Goal: Transaction & Acquisition: Book appointment/travel/reservation

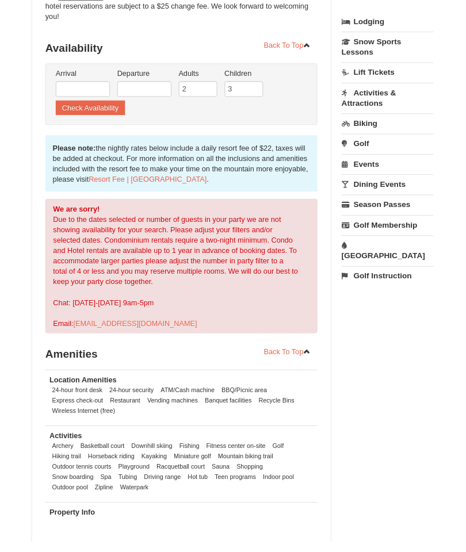
scroll to position [261, 0]
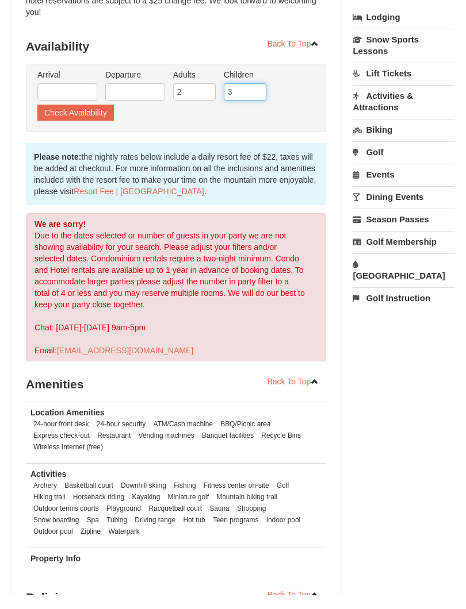
click at [265, 98] on input "3" at bounding box center [245, 106] width 43 height 17
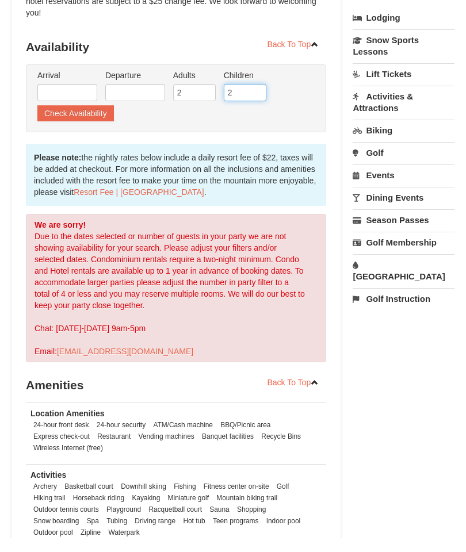
type input "2"
click at [70, 119] on button "Check Availability" at bounding box center [75, 127] width 76 height 16
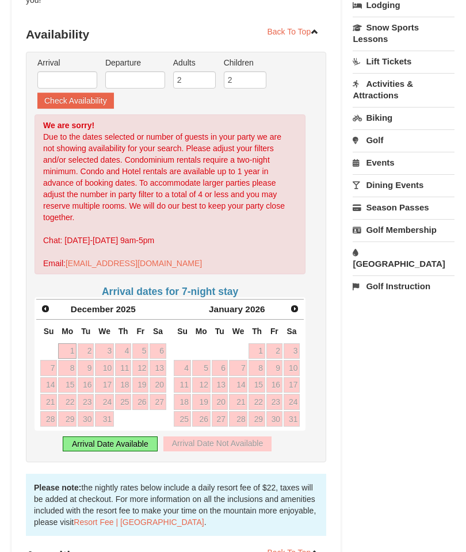
click at [292, 304] on span "Next" at bounding box center [294, 308] width 9 height 9
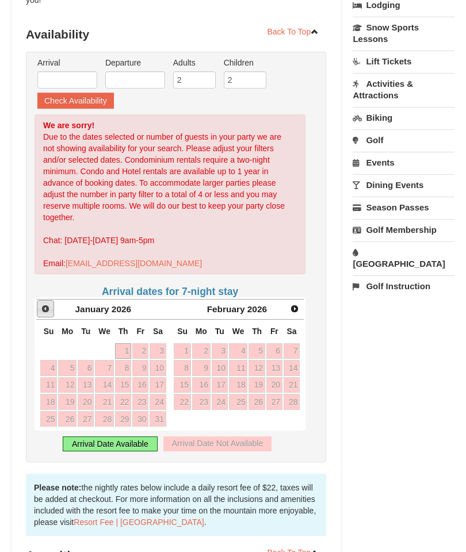
click at [50, 300] on link "Prev" at bounding box center [45, 308] width 17 height 17
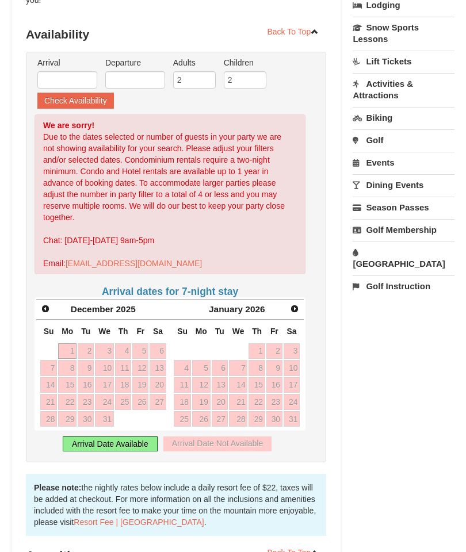
click at [48, 304] on span "Prev" at bounding box center [45, 308] width 9 height 9
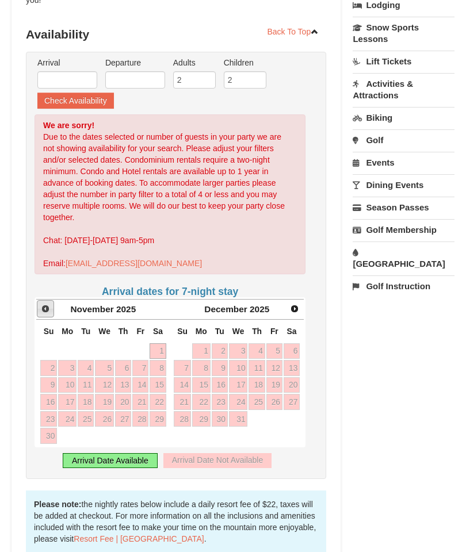
click at [49, 304] on span "Prev" at bounding box center [45, 308] width 9 height 9
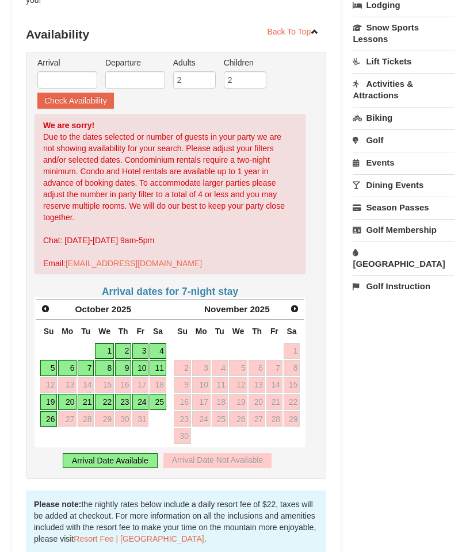
click at [293, 304] on span "Next" at bounding box center [294, 308] width 9 height 9
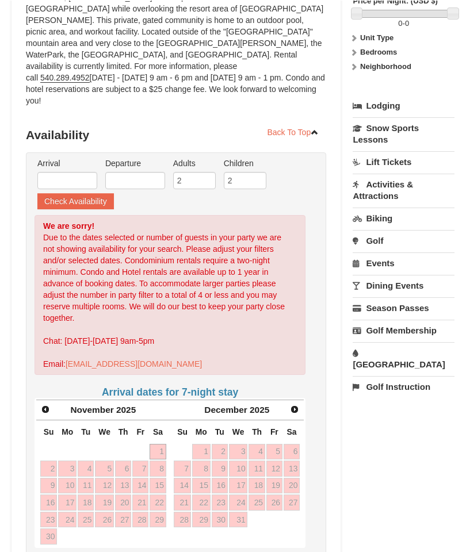
scroll to position [187, 0]
click at [462, 221] on div "× Regal Vistas - Presidential Homes Book Now! 1822 Resort Drive, Massanutten, V…" at bounding box center [233, 398] width 466 height 1049
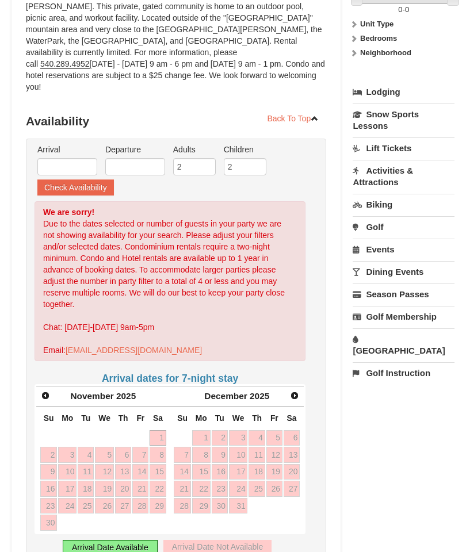
scroll to position [205, 0]
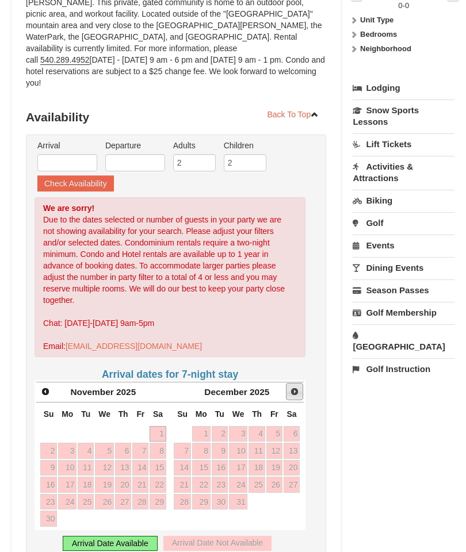
click at [290, 383] on link "Next" at bounding box center [294, 391] width 17 height 17
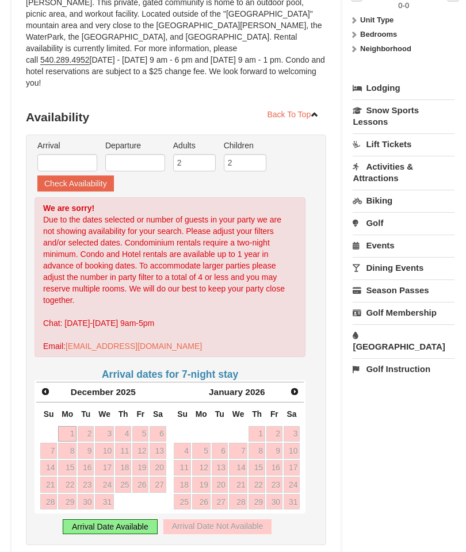
click at [295, 383] on link "Next" at bounding box center [294, 391] width 16 height 16
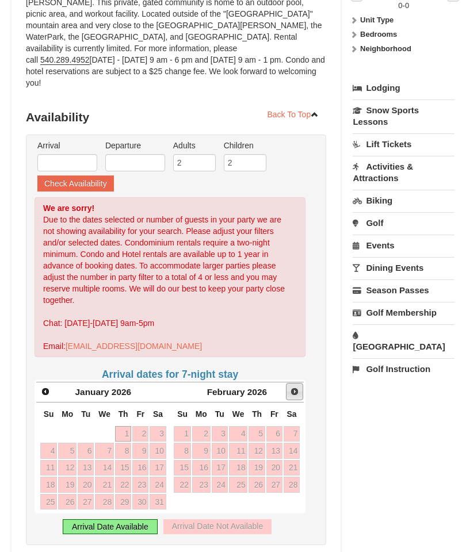
click at [296, 387] on span "Next" at bounding box center [294, 391] width 9 height 9
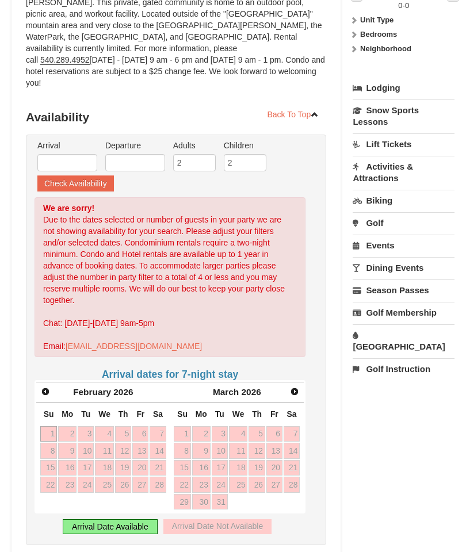
scroll to position [0, 0]
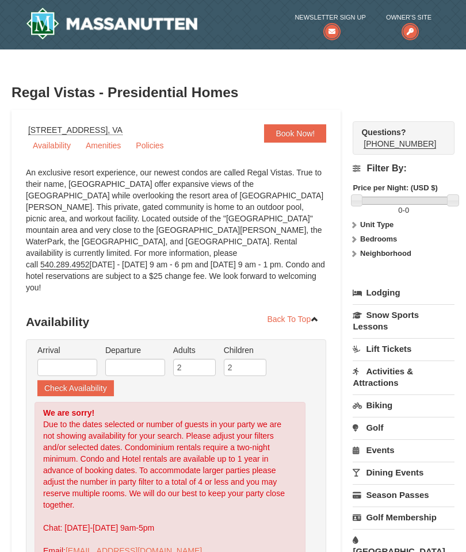
click at [101, 35] on img at bounding box center [111, 23] width 171 height 32
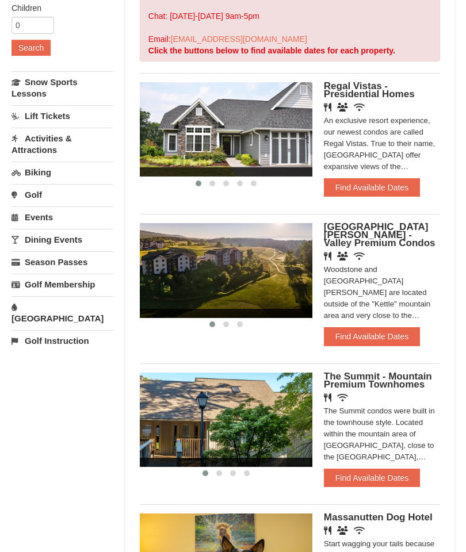
scroll to position [222, 0]
click at [364, 327] on button "Find Available Dates" at bounding box center [372, 336] width 96 height 18
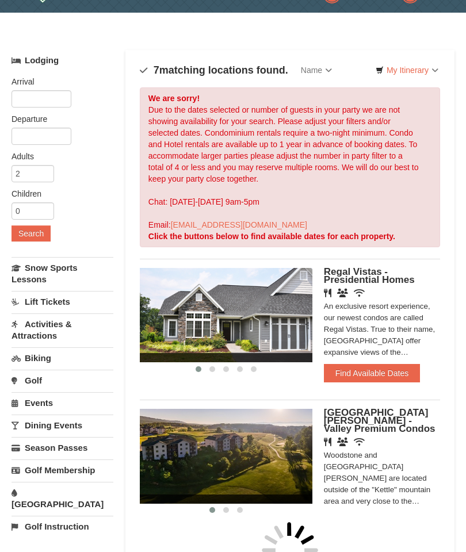
scroll to position [0, 0]
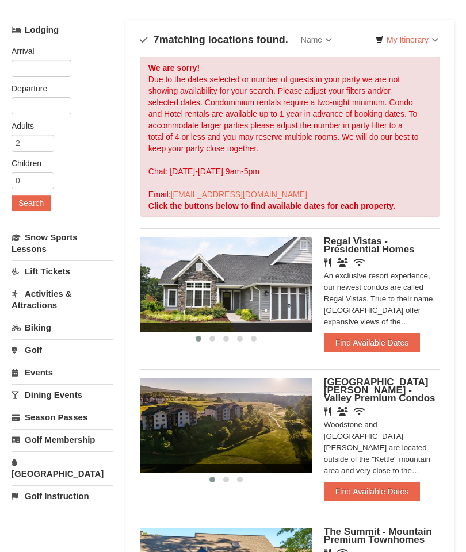
scroll to position [72, 0]
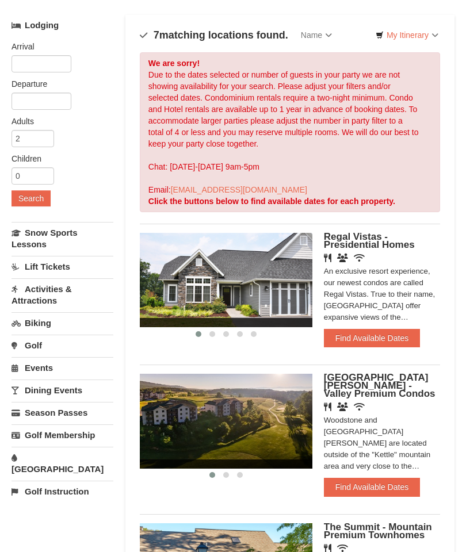
click at [391, 480] on button "Find Available Dates" at bounding box center [372, 487] width 96 height 18
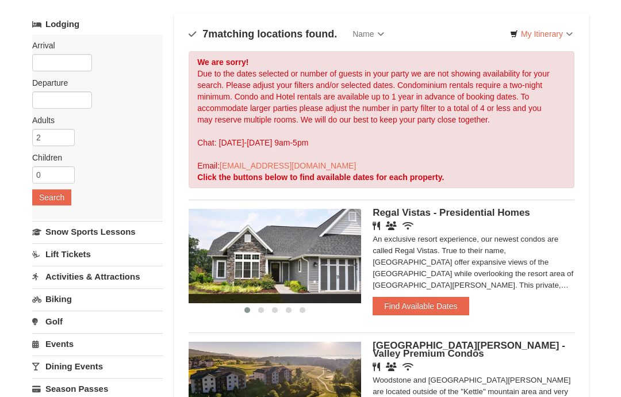
scroll to position [0, 0]
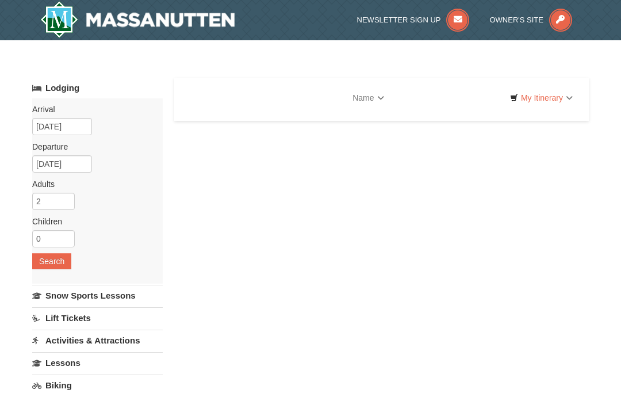
select select "9"
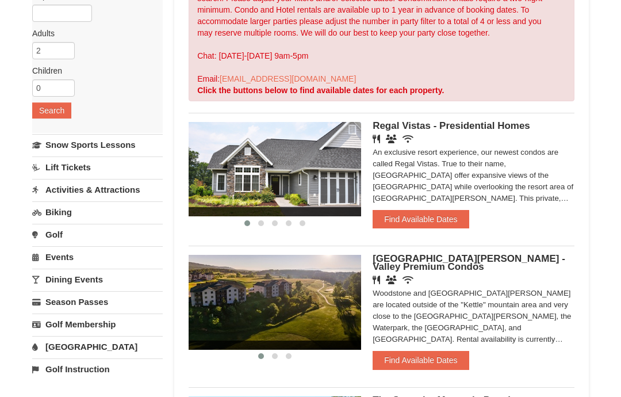
click at [448, 360] on button "Find Available Dates" at bounding box center [420, 360] width 96 height 18
